Goal: Find specific page/section: Find specific page/section

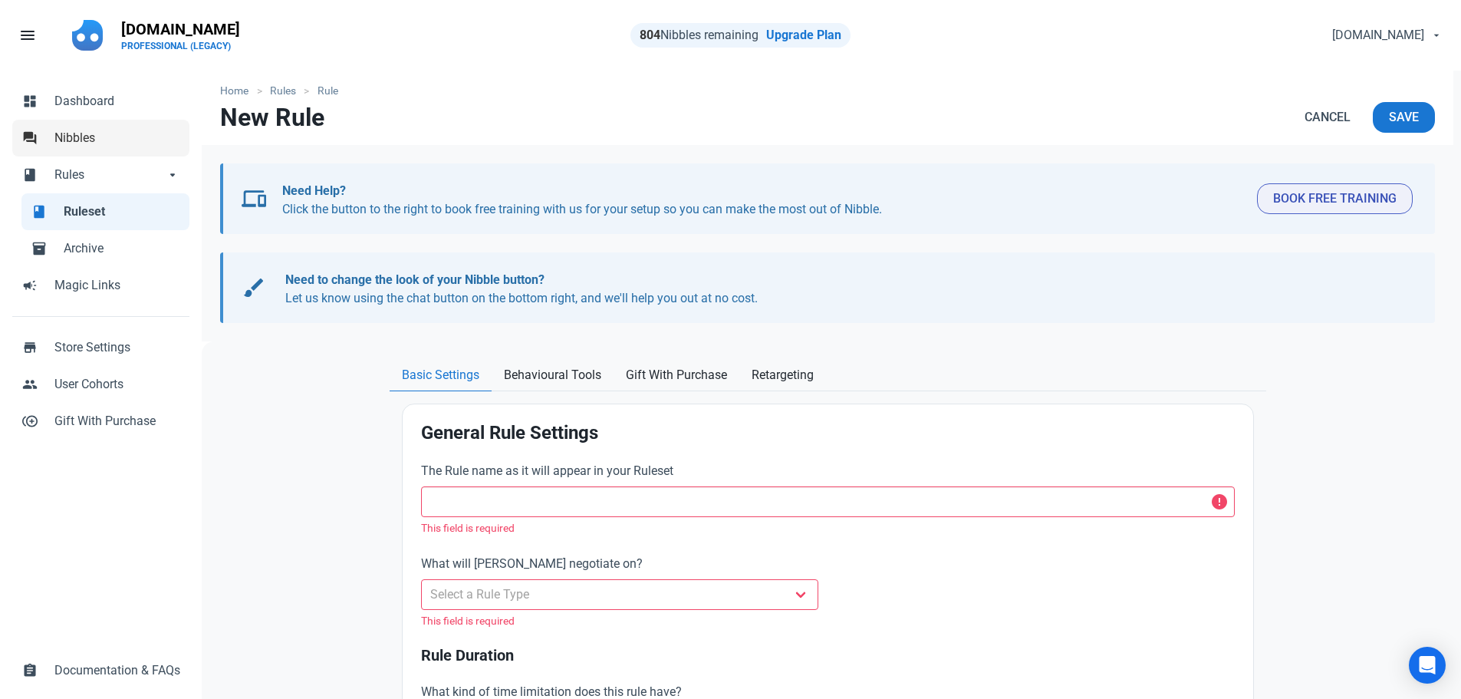
click at [77, 148] on link "forum Nibbles" at bounding box center [100, 138] width 177 height 37
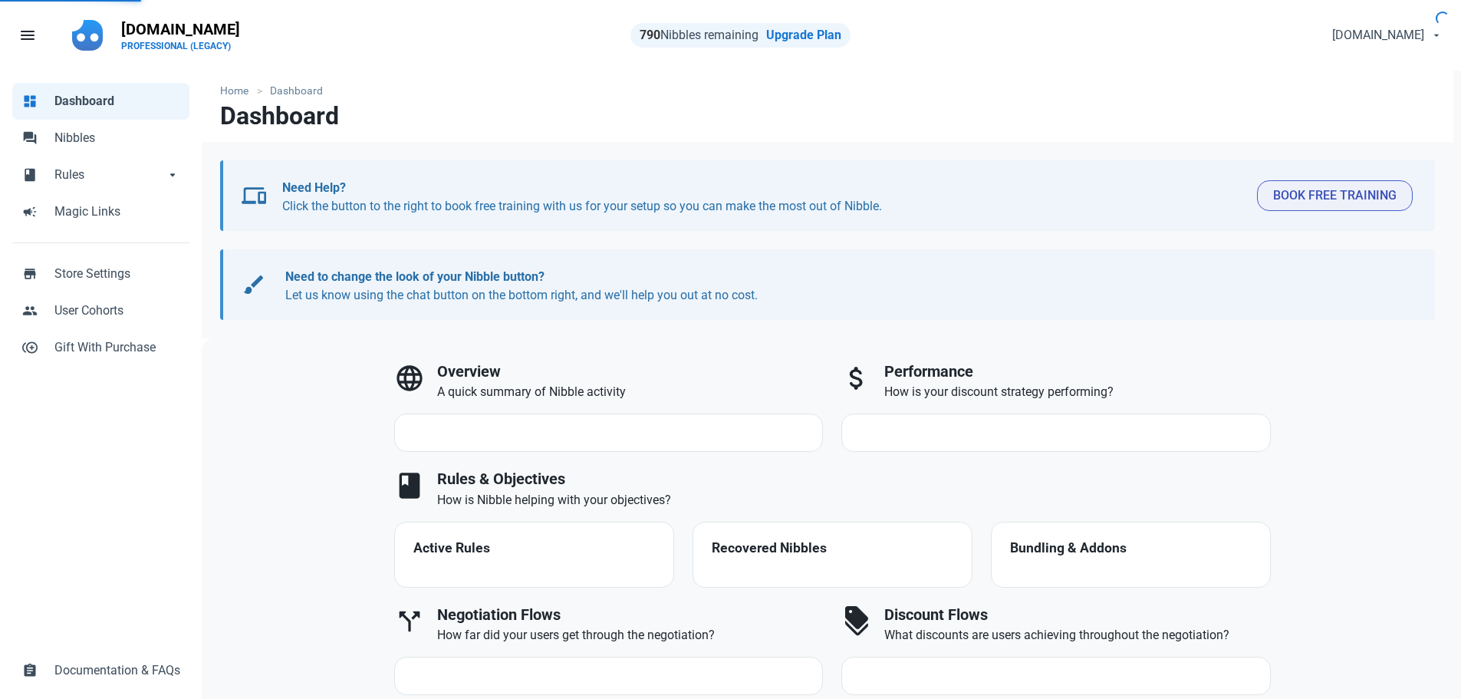
select select "7d"
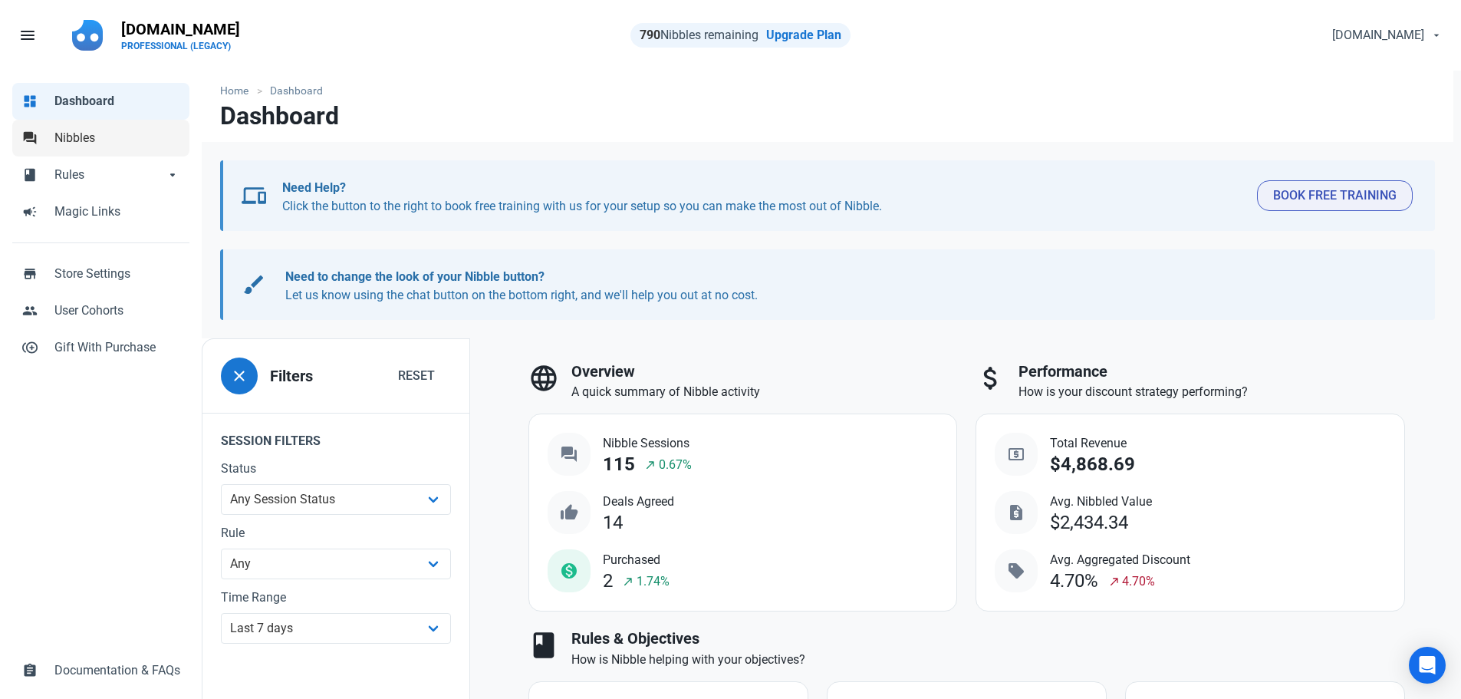
click at [48, 147] on link "forum Nibbles" at bounding box center [100, 138] width 177 height 37
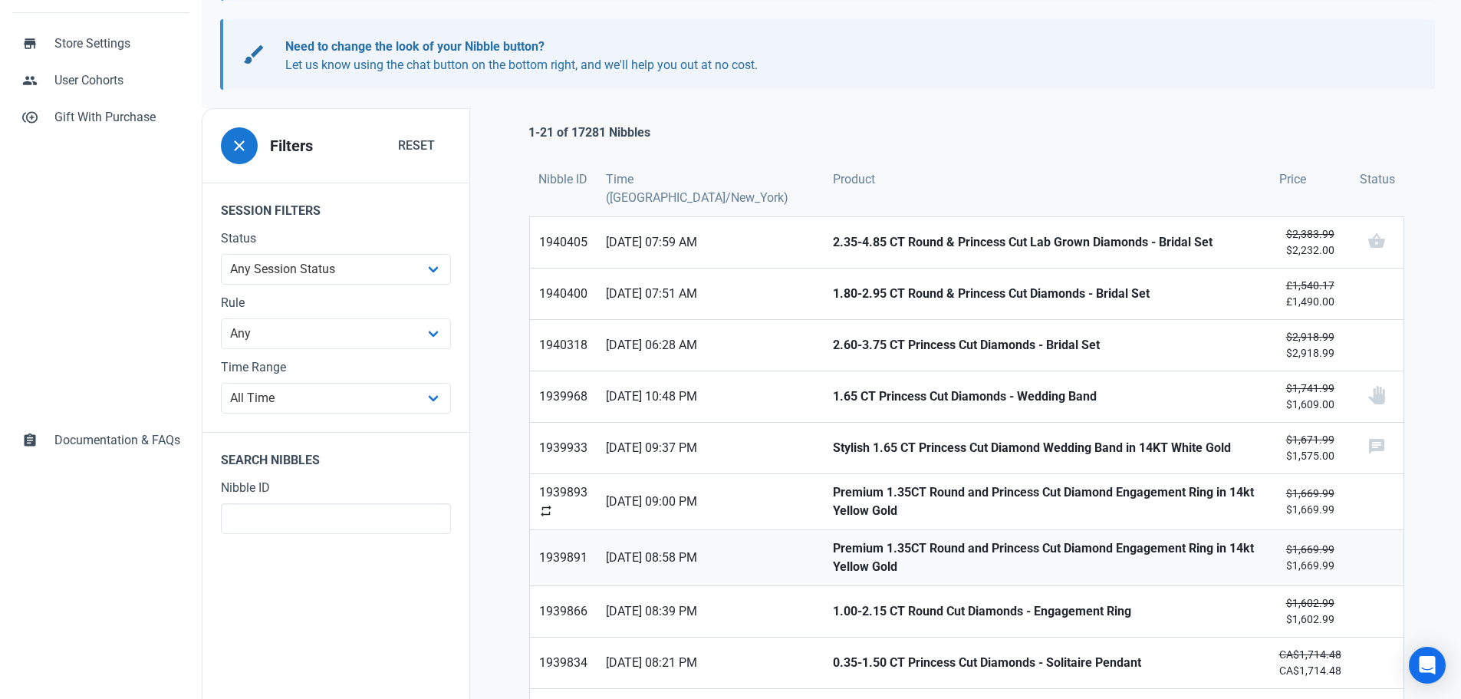
scroll to position [383, 0]
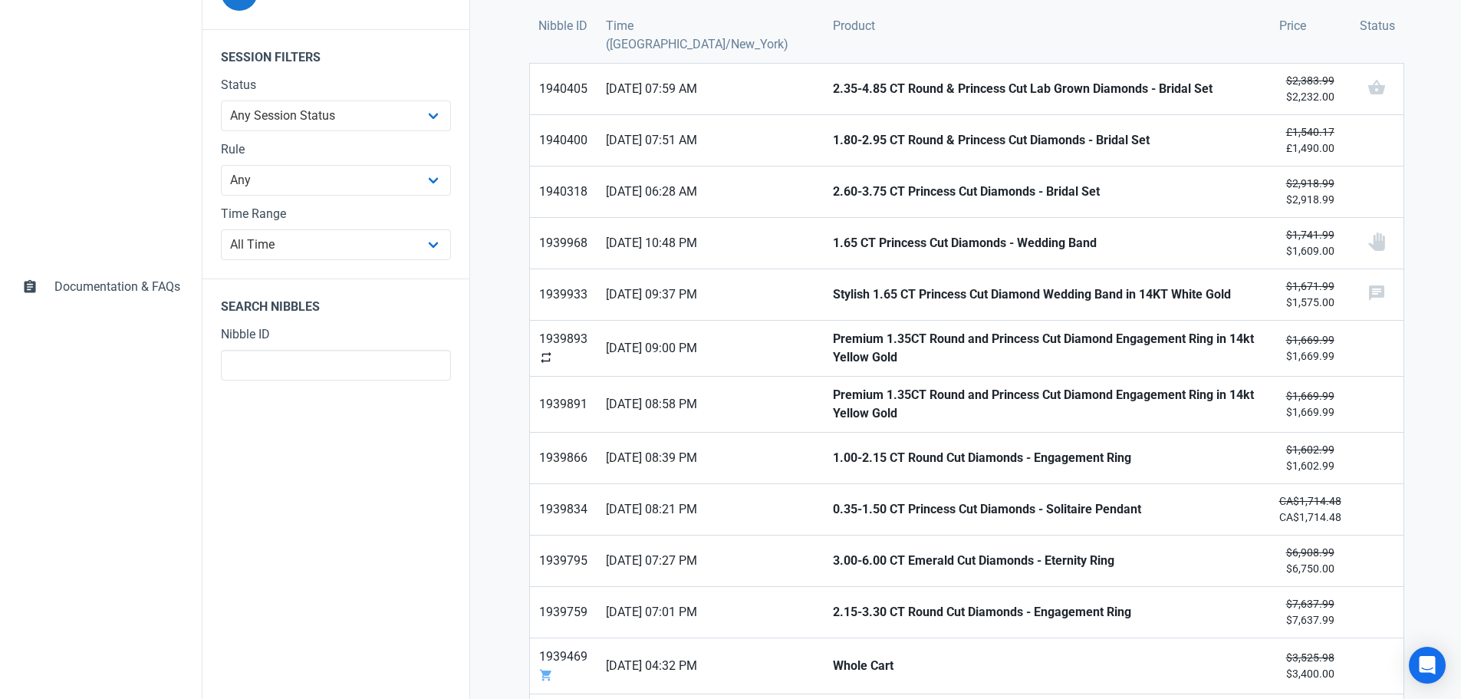
click at [31, 98] on div "dashboard Dashboard forum Nibbles book Rules book Rules arrow_drop_down book Ru…" at bounding box center [101, 2] width 202 height 630
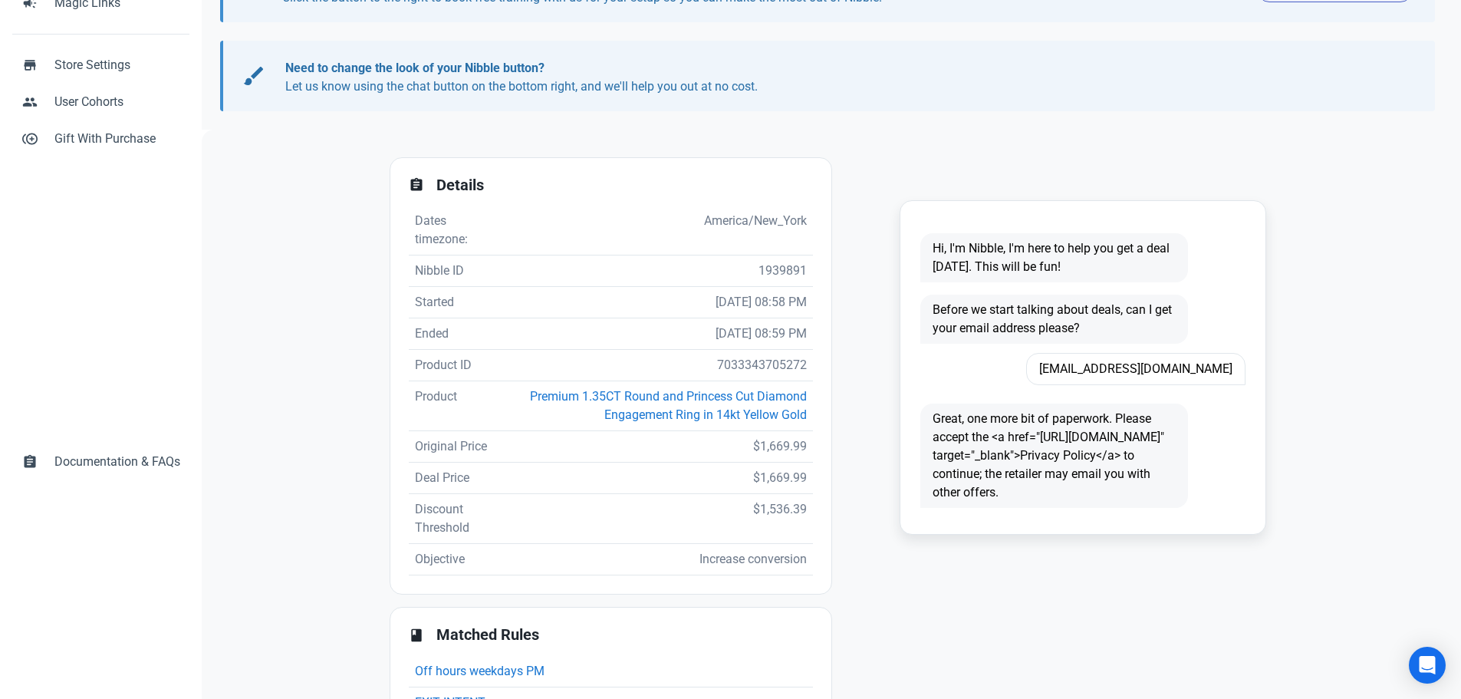
scroll to position [230, 0]
